Goal: Information Seeking & Learning: Check status

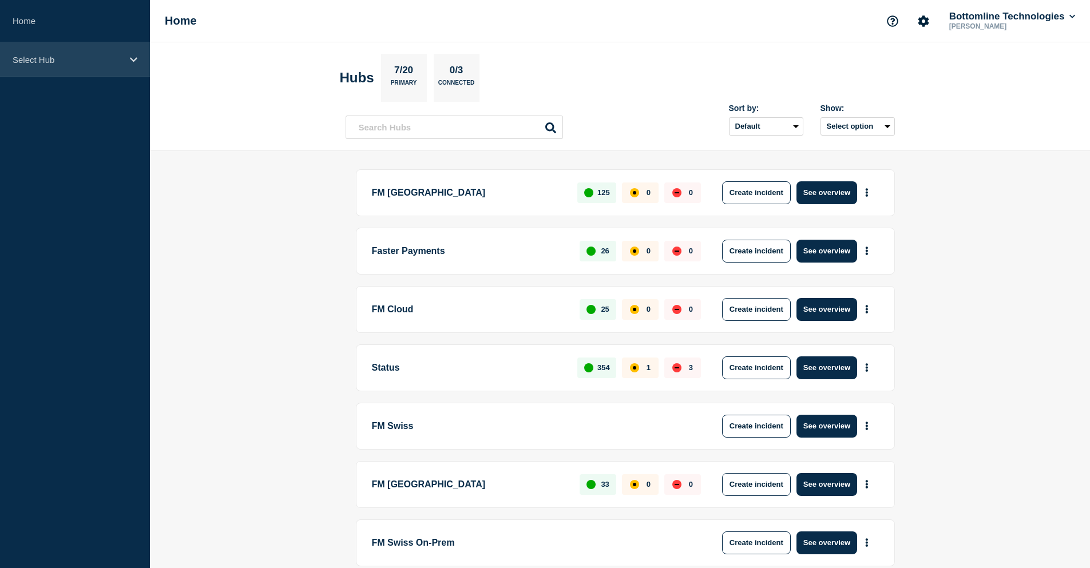
click at [68, 50] on div "Select Hub" at bounding box center [75, 59] width 150 height 35
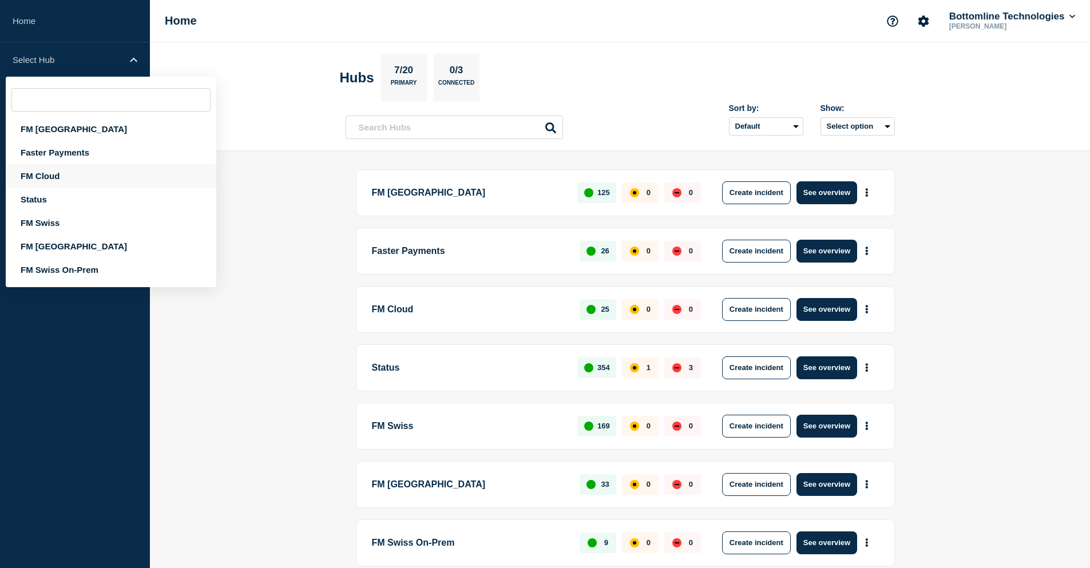
click at [53, 173] on div "FM Cloud" at bounding box center [111, 175] width 211 height 23
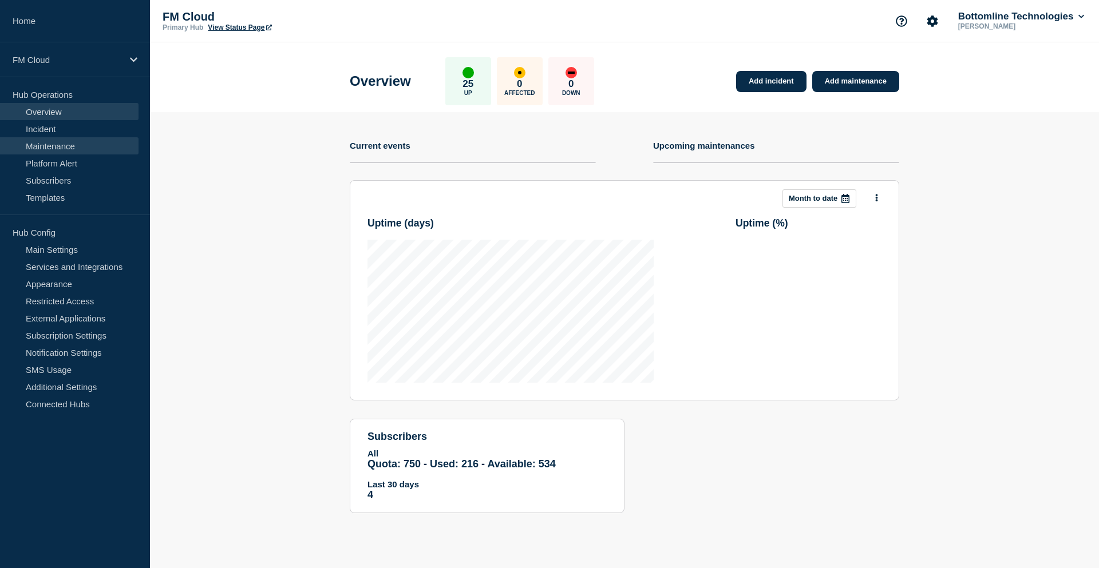
click at [57, 151] on link "Maintenance" at bounding box center [69, 145] width 139 height 17
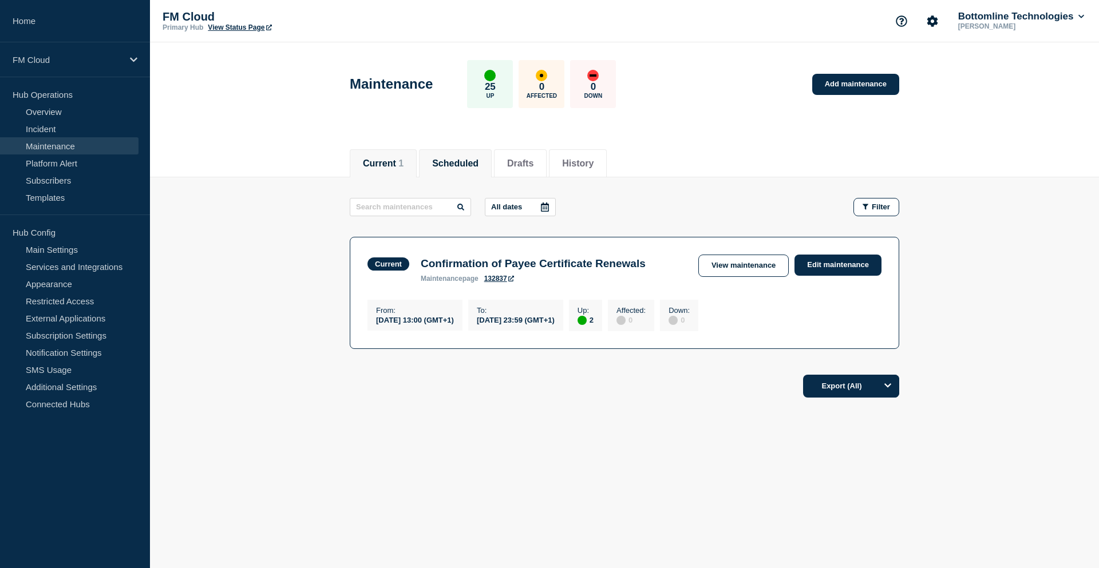
click at [441, 161] on button "Scheduled" at bounding box center [455, 164] width 46 height 10
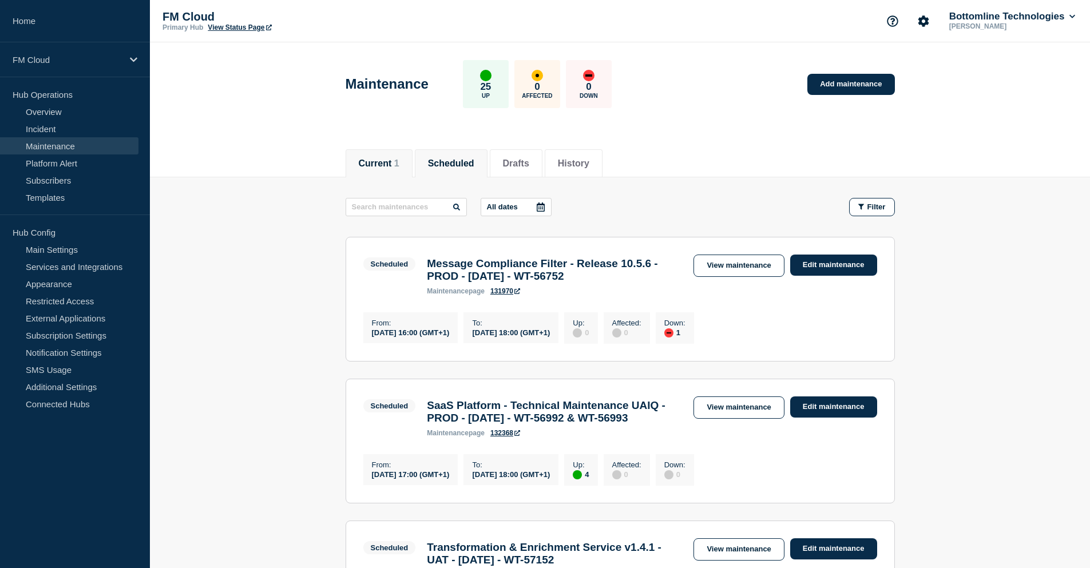
click at [394, 159] on button "Current 1" at bounding box center [379, 164] width 41 height 10
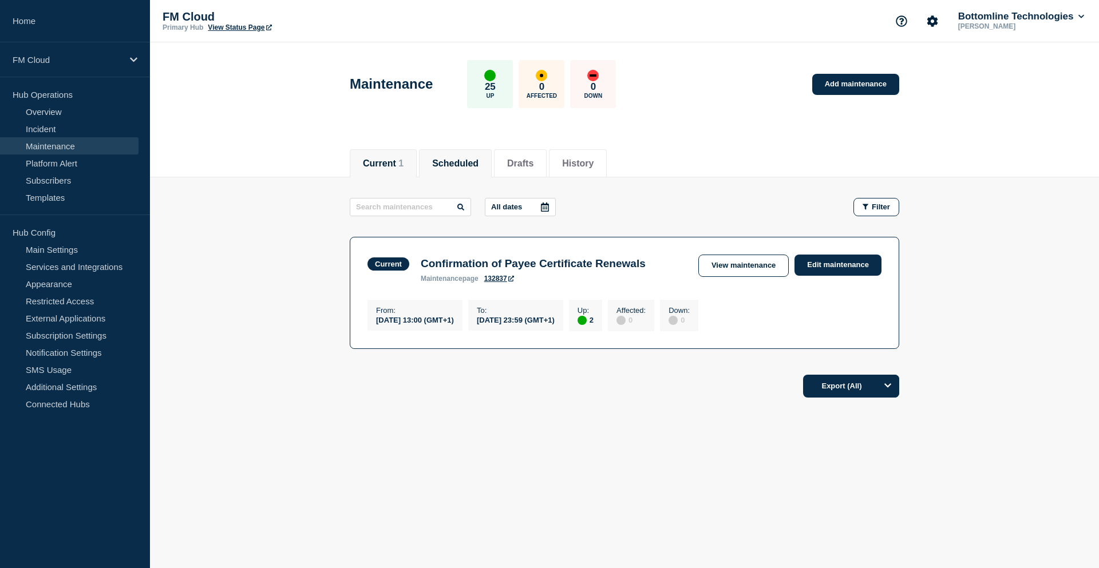
click at [426, 159] on li "Scheduled" at bounding box center [455, 163] width 73 height 28
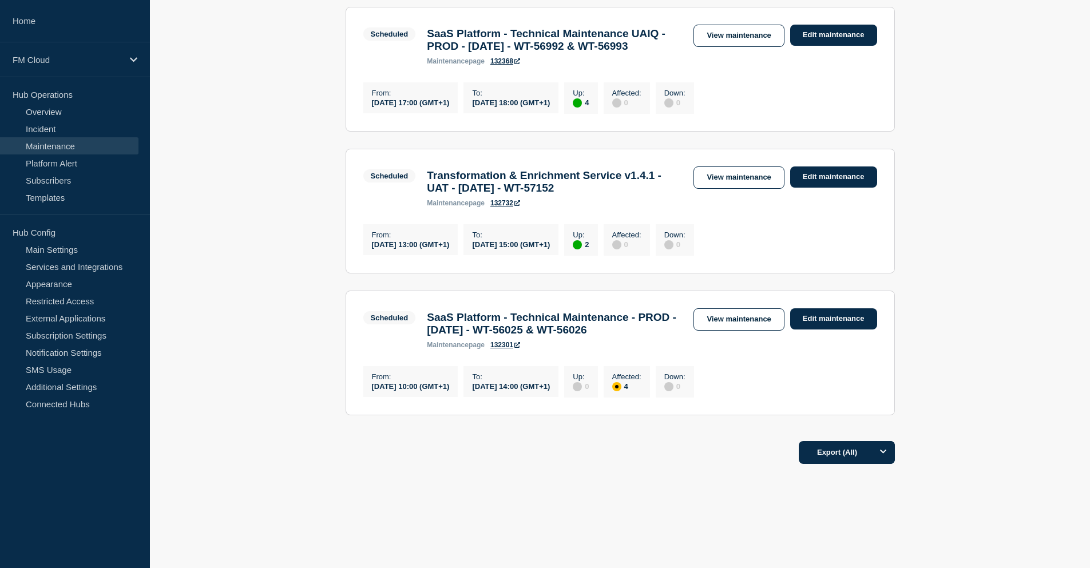
scroll to position [430, 0]
click at [722, 309] on link "View maintenance" at bounding box center [739, 320] width 90 height 22
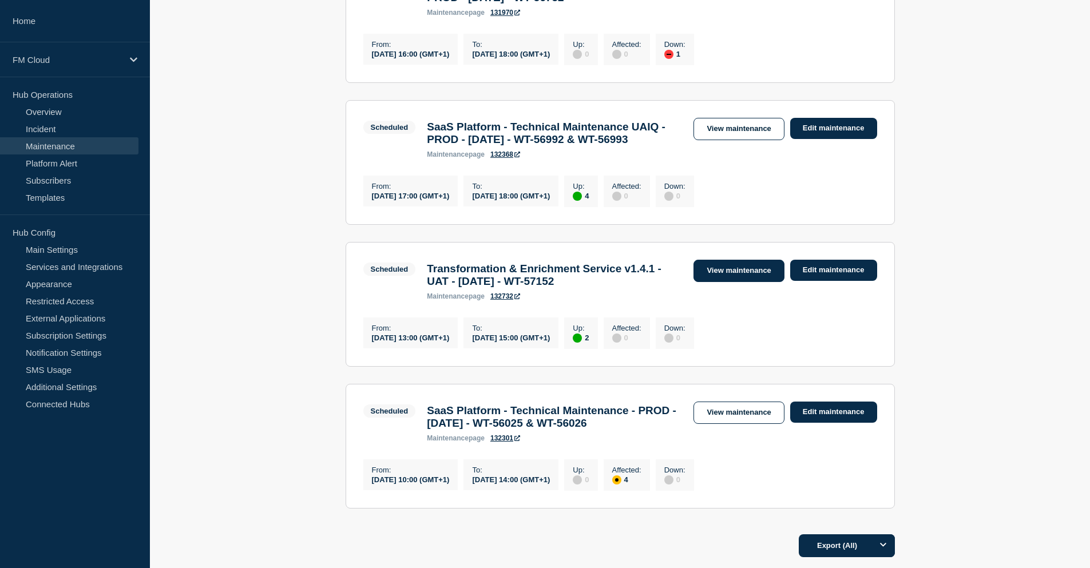
scroll to position [259, 0]
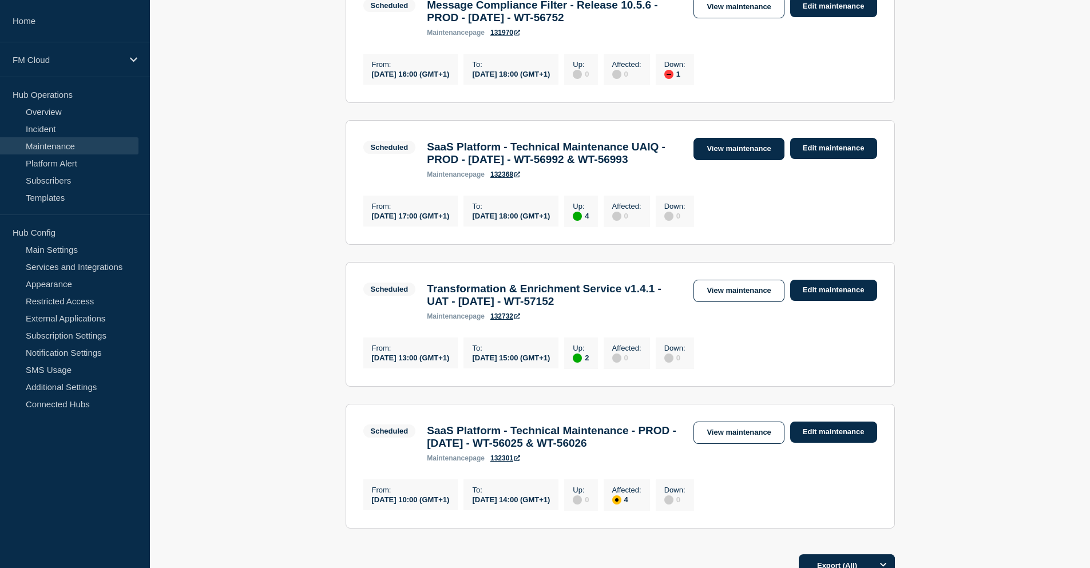
click at [716, 151] on link "View maintenance" at bounding box center [739, 149] width 90 height 22
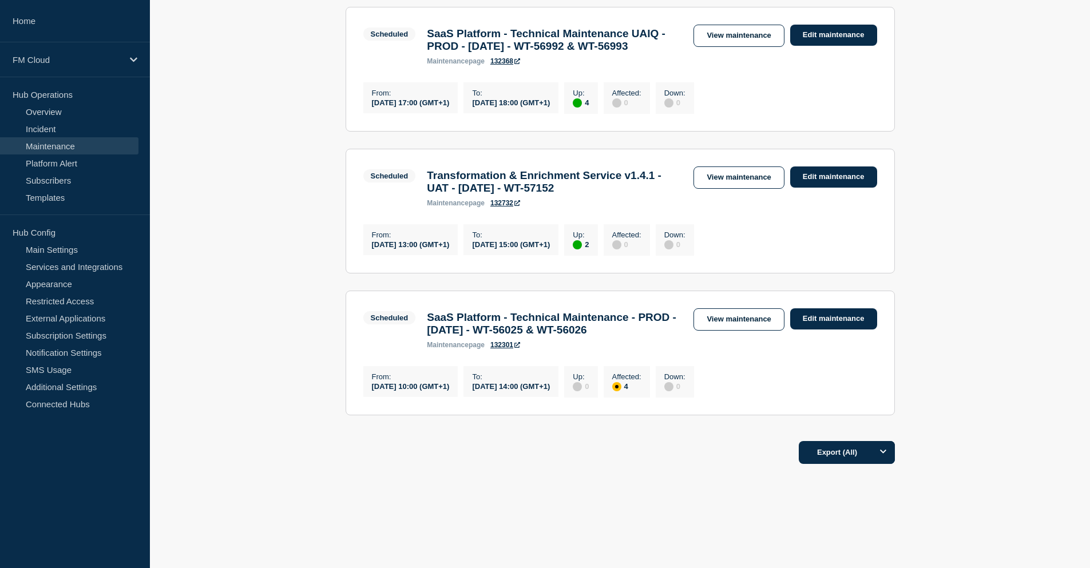
scroll to position [430, 0]
click at [1022, 171] on main "All dates Filter Scheduled 1 Down Message Compliance Filter - Release 10.5.6 - …" at bounding box center [620, 118] width 940 height 627
drag, startPoint x: 426, startPoint y: 296, endPoint x: 465, endPoint y: 329, distance: 50.8
click at [465, 329] on div "SaaS Platform - Technical Maintenance - PROD - 14/AUG/2025 - WT-56025 & WT-5602…" at bounding box center [554, 330] width 267 height 38
click at [530, 324] on h3 "SaaS Platform - Technical Maintenance - PROD - 14/AUG/2025 - WT-56025 & WT-56026" at bounding box center [554, 323] width 255 height 25
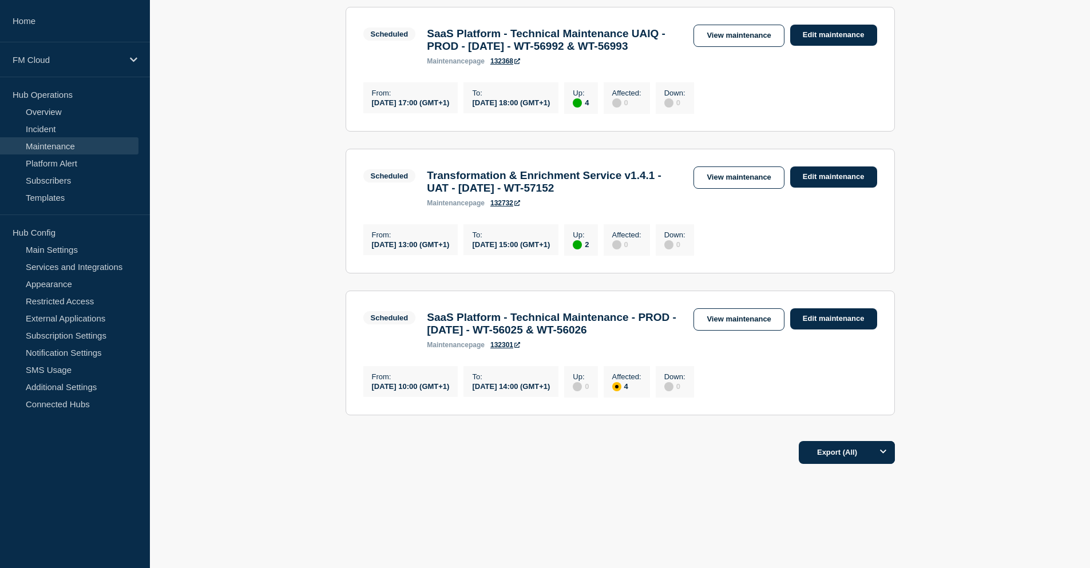
click at [522, 311] on h3 "SaaS Platform - Technical Maintenance - PROD - 14/AUG/2025 - WT-56025 & WT-56026" at bounding box center [554, 323] width 255 height 25
drag, startPoint x: 469, startPoint y: 330, endPoint x: 425, endPoint y: 293, distance: 58.1
click at [425, 311] on div "SaaS Platform - Technical Maintenance - PROD - 14/AUG/2025 - WT-56025 & WT-5602…" at bounding box center [554, 330] width 267 height 38
click at [386, 327] on div "Scheduled SaaS Platform - Technical Maintenance - PROD - 14/AUG/2025 - WT-56025…" at bounding box center [525, 329] width 325 height 41
drag, startPoint x: 216, startPoint y: 218, endPoint x: 225, endPoint y: 220, distance: 9.1
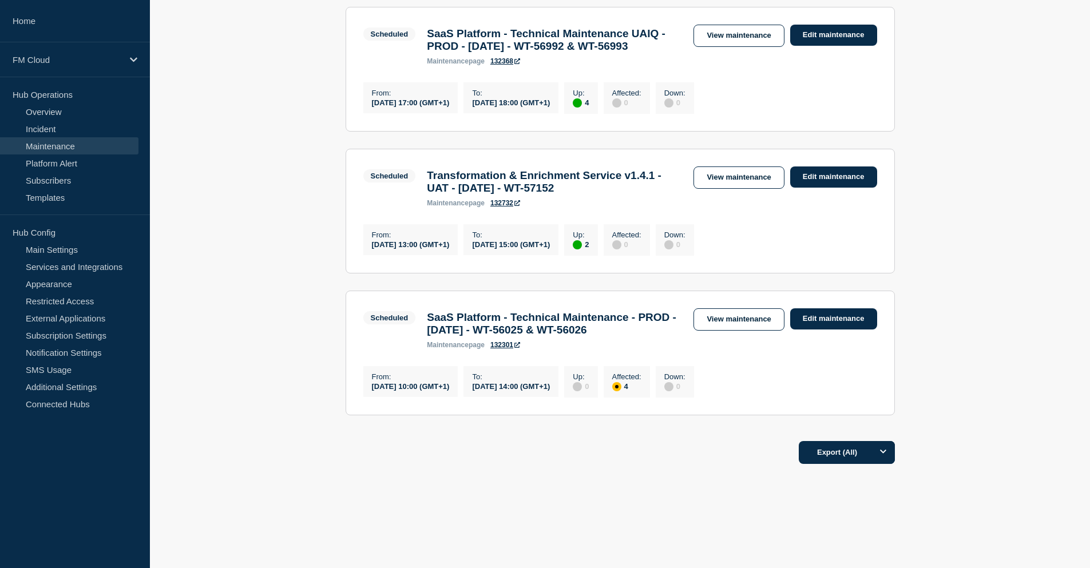
click at [224, 220] on main "All dates Filter Scheduled 1 Down Message Compliance Filter - Release 10.5.6 - …" at bounding box center [620, 118] width 940 height 627
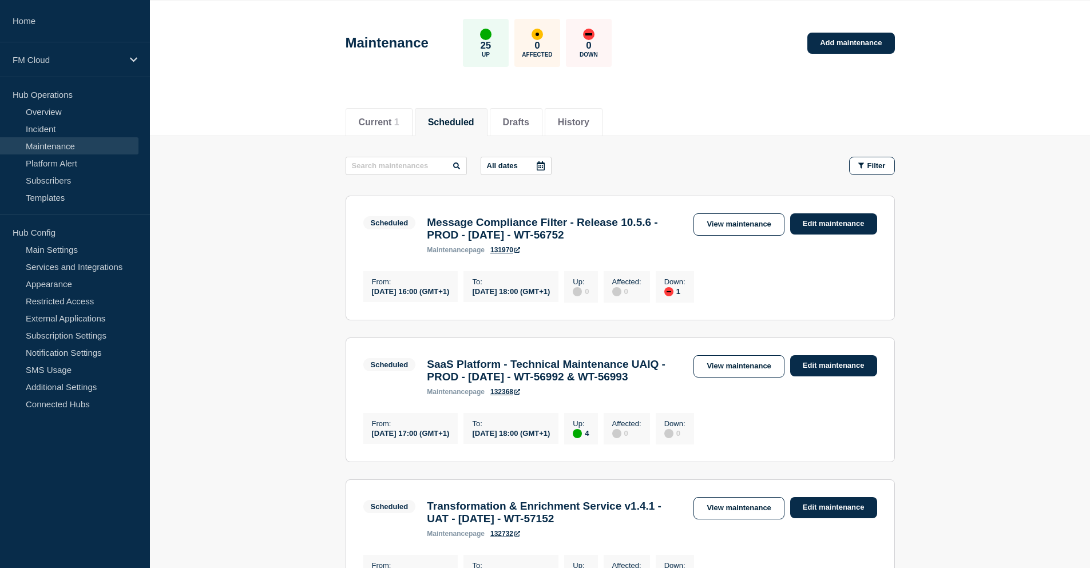
scroll to position [0, 0]
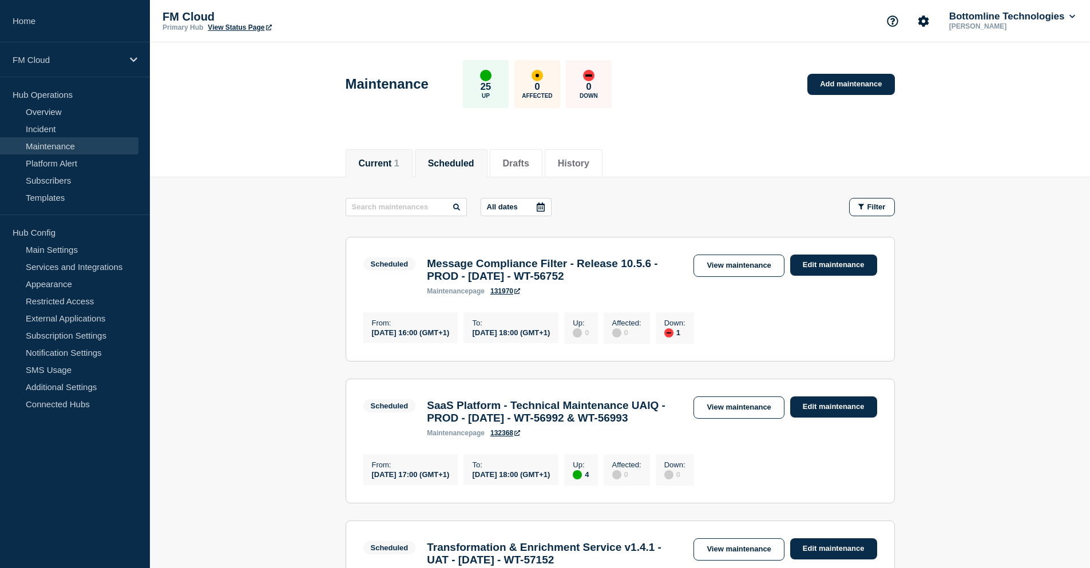
click at [366, 159] on button "Current 1" at bounding box center [379, 164] width 41 height 10
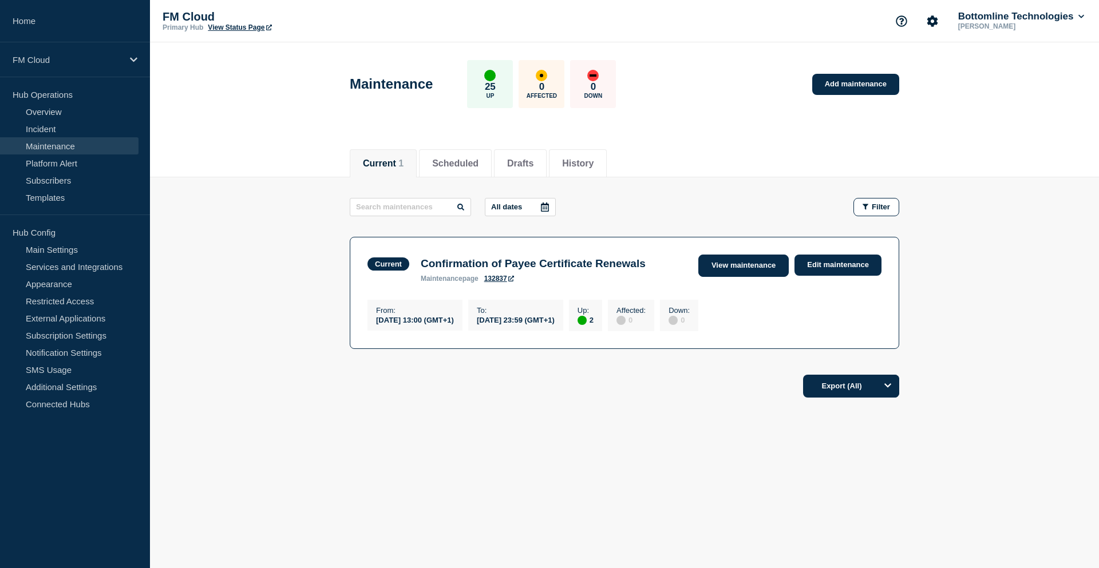
click at [754, 270] on link "View maintenance" at bounding box center [743, 266] width 90 height 22
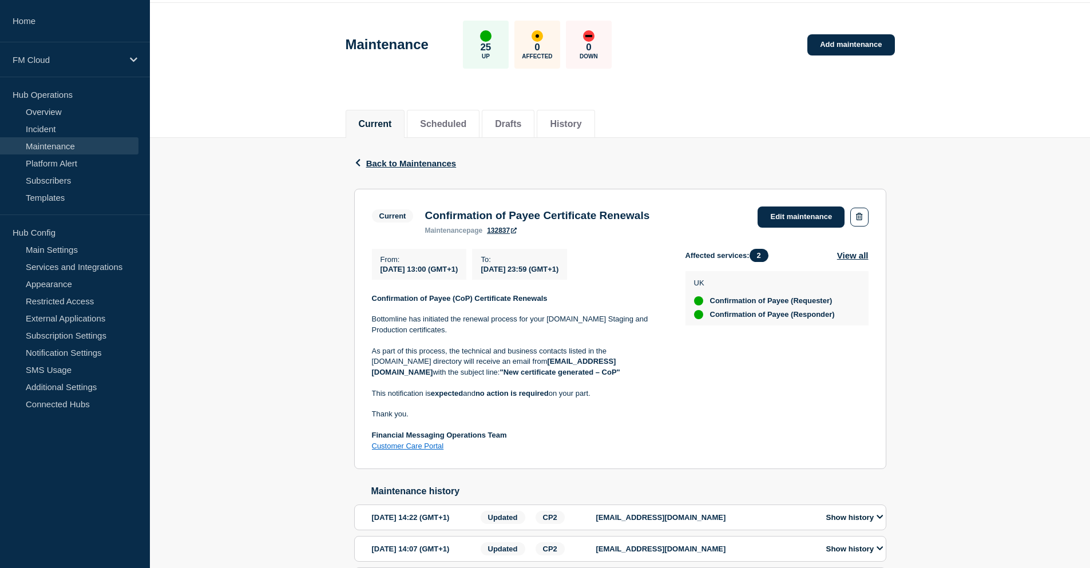
scroll to position [148, 0]
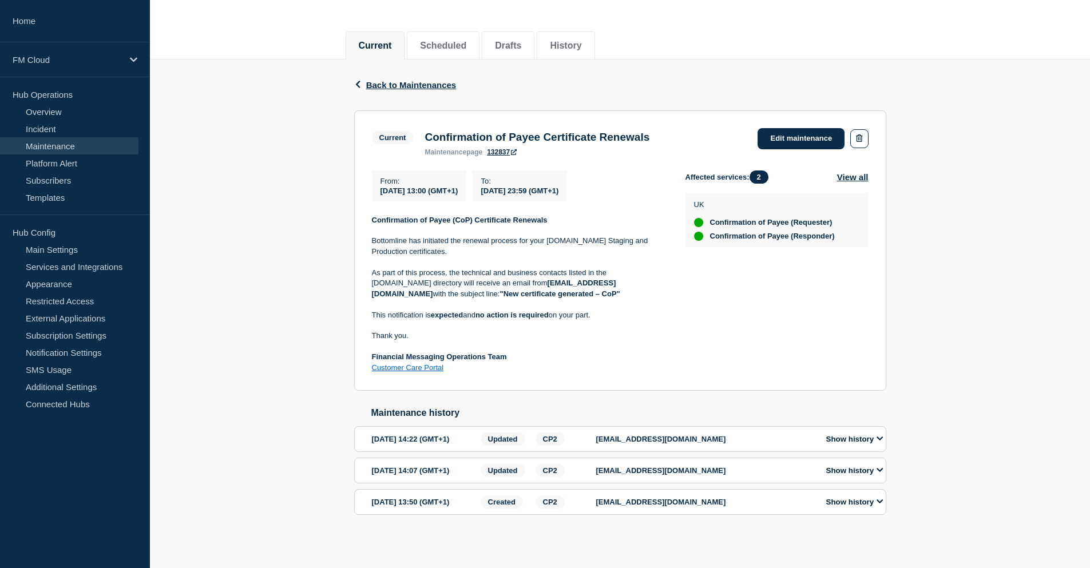
click at [620, 363] on p "Customer Care Portal" at bounding box center [519, 368] width 295 height 10
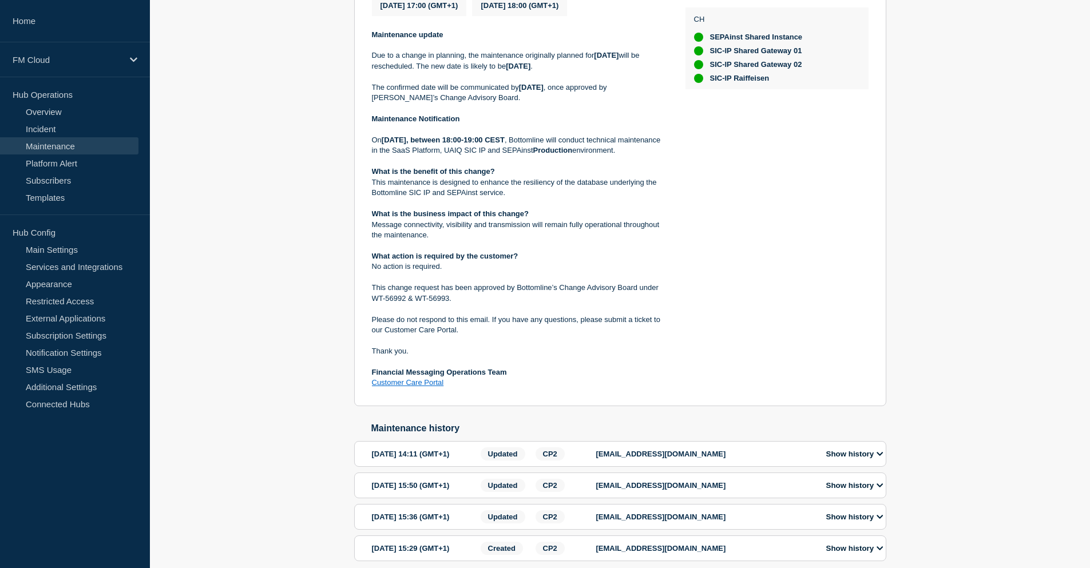
scroll to position [343, 0]
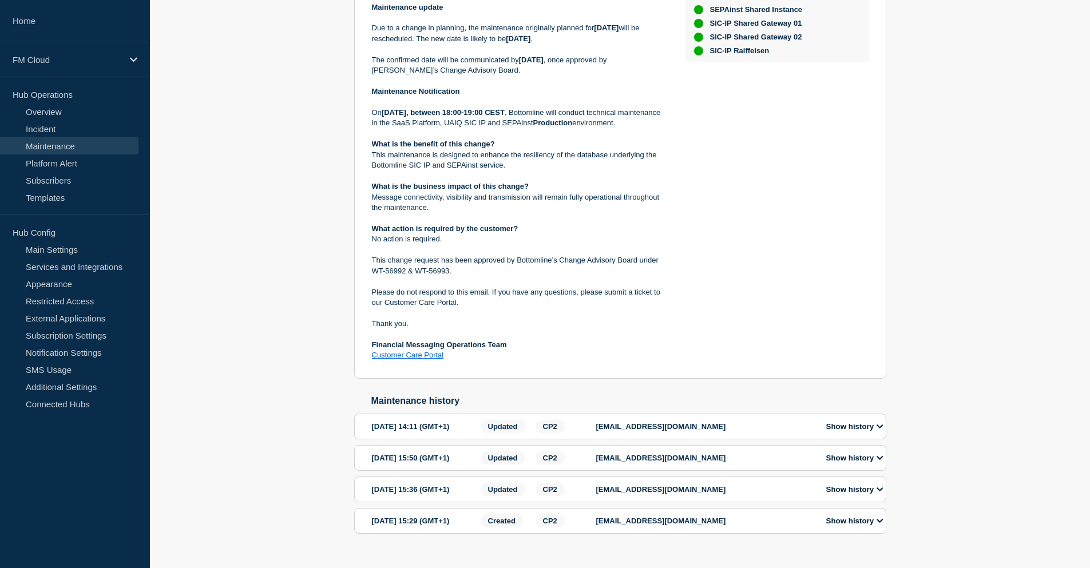
click at [849, 432] on button "Show history" at bounding box center [855, 427] width 64 height 10
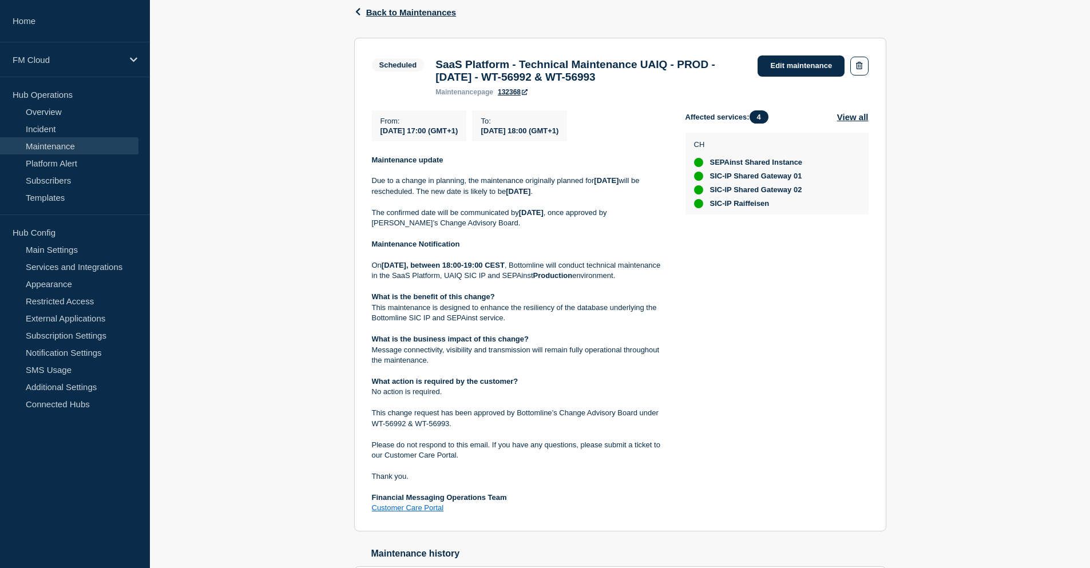
scroll to position [172, 0]
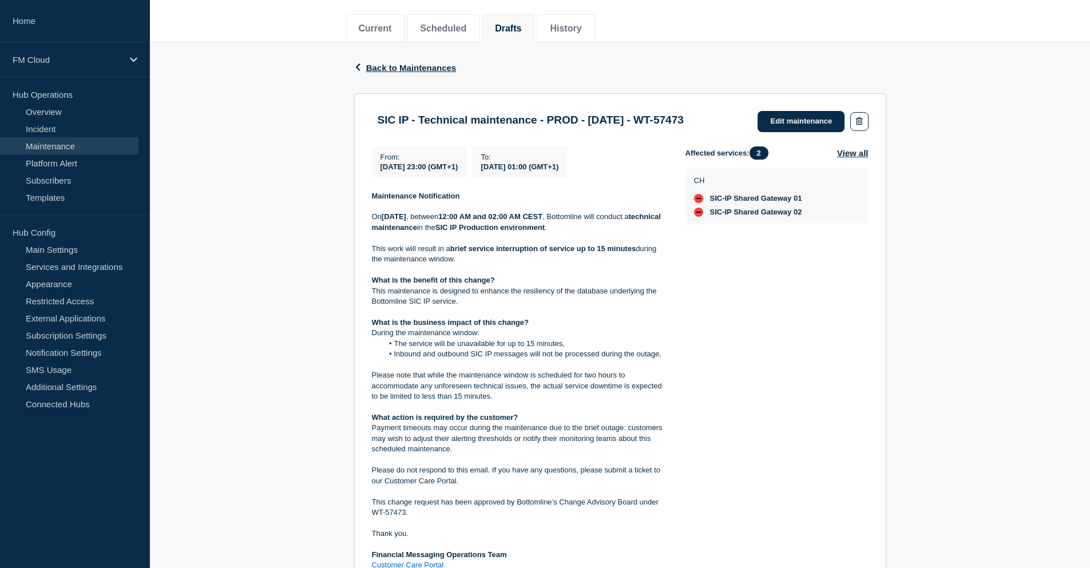
scroll to position [114, 0]
